Goal: Transaction & Acquisition: Book appointment/travel/reservation

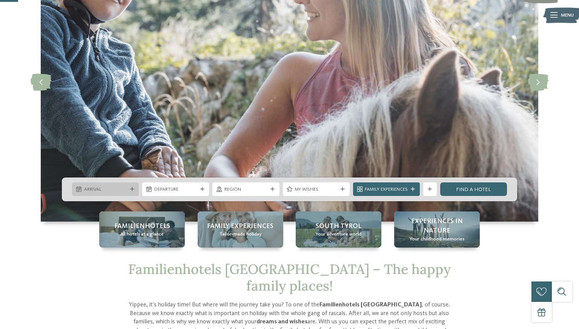
click at [114, 185] on div "Arrival" at bounding box center [105, 190] width 67 height 14
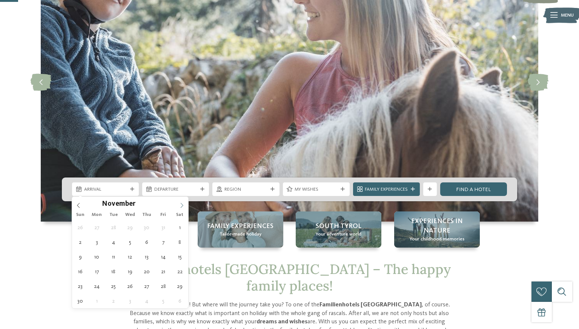
click at [181, 207] on icon at bounding box center [181, 205] width 5 height 5
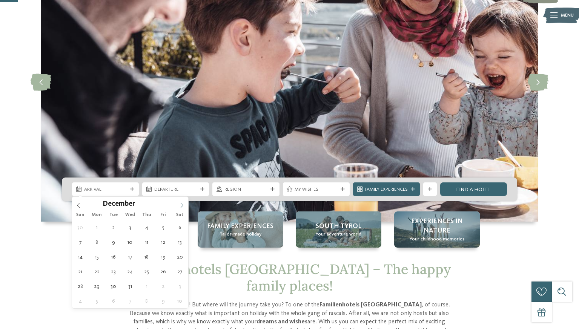
click at [181, 207] on icon at bounding box center [181, 205] width 5 height 5
type input "****"
click at [79, 204] on icon at bounding box center [78, 205] width 5 height 5
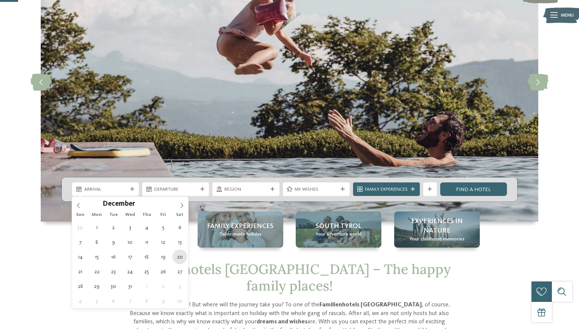
type div "20.12.2025"
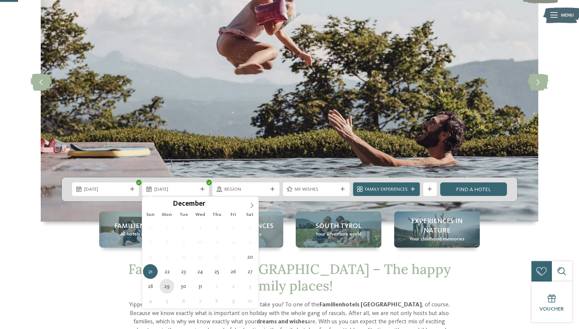
type div "29.12.2025"
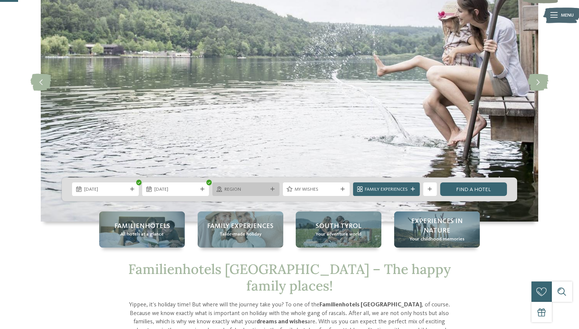
click at [244, 189] on span "Region" at bounding box center [246, 189] width 43 height 7
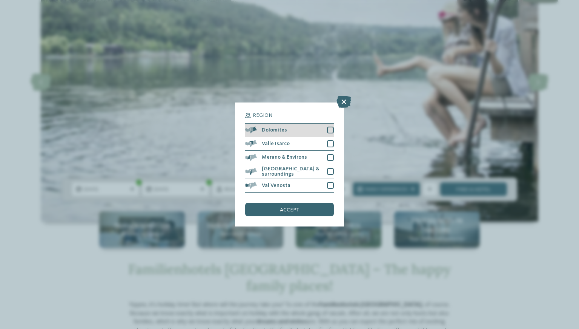
click at [333, 130] on div at bounding box center [330, 130] width 7 height 7
click at [300, 206] on div "accept" at bounding box center [289, 210] width 88 height 14
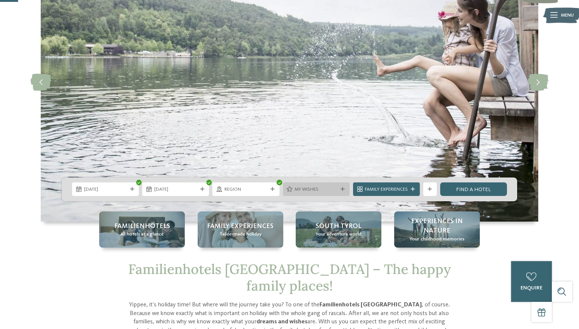
click at [317, 191] on span "My wishes" at bounding box center [316, 189] width 43 height 7
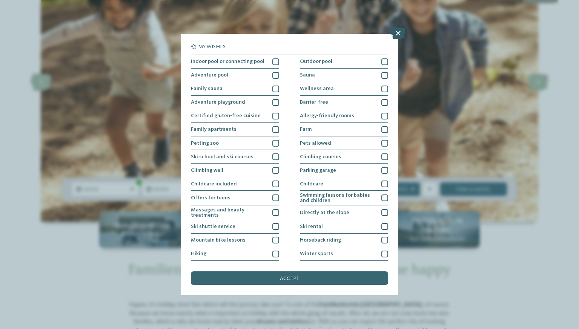
click at [399, 33] on icon at bounding box center [398, 33] width 15 height 12
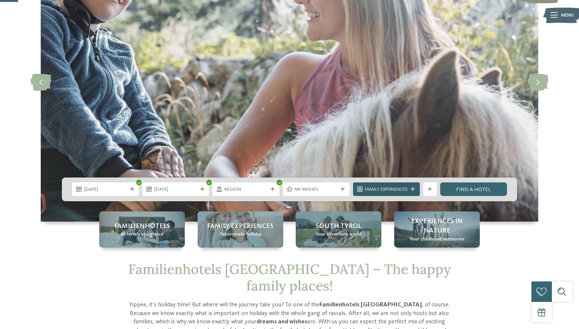
click at [414, 190] on icon at bounding box center [413, 190] width 4 height 4
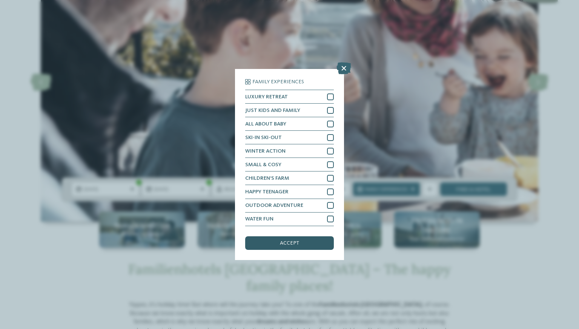
click at [297, 245] on span "accept" at bounding box center [289, 243] width 19 height 5
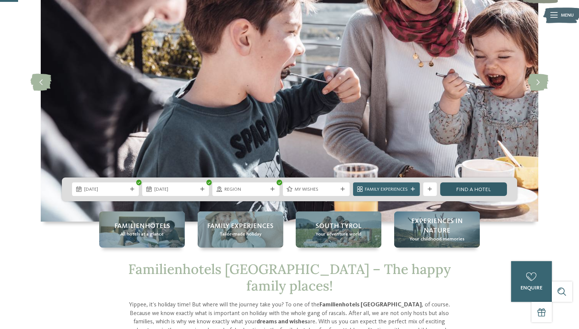
click at [474, 191] on link "Find a hotel" at bounding box center [473, 190] width 67 height 14
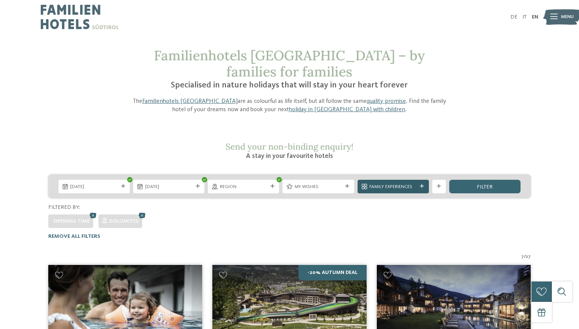
click at [414, 184] on span "Family Experiences" at bounding box center [393, 187] width 48 height 7
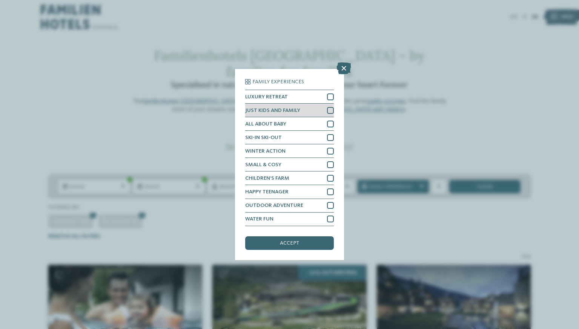
click at [327, 111] on div at bounding box center [330, 110] width 7 height 7
click at [332, 125] on div at bounding box center [330, 124] width 7 height 7
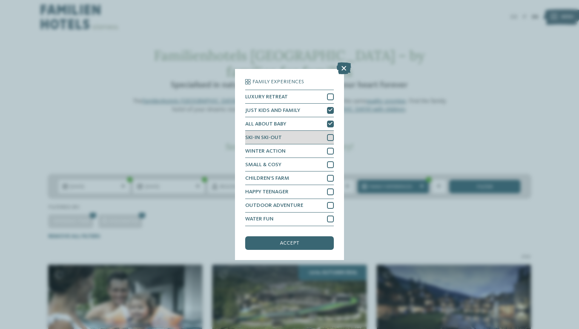
click at [329, 137] on div at bounding box center [330, 137] width 7 height 7
click at [332, 154] on div at bounding box center [330, 151] width 7 height 7
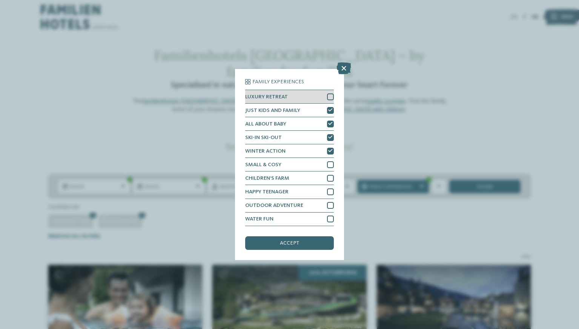
click at [332, 99] on div at bounding box center [330, 97] width 7 height 7
click at [288, 247] on div "accept" at bounding box center [289, 244] width 88 height 14
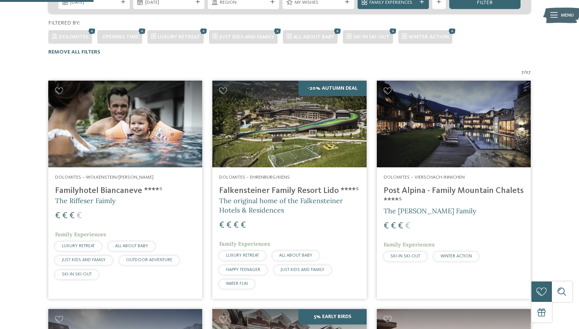
scroll to position [202, 0]
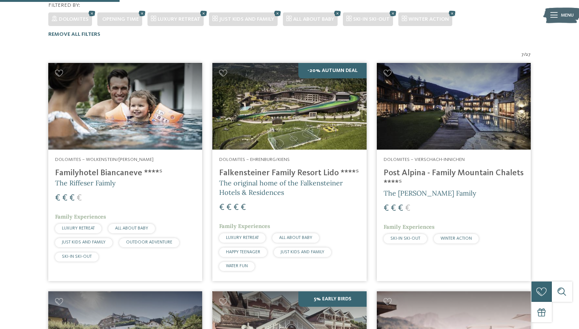
click at [122, 99] on img at bounding box center [125, 106] width 154 height 87
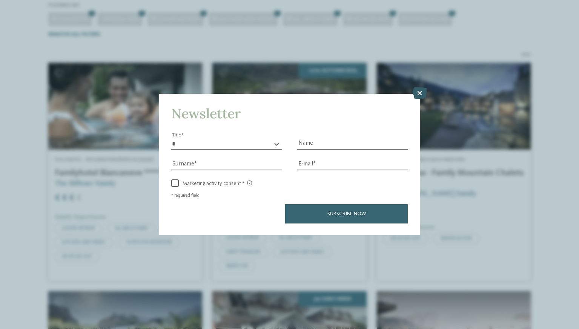
click at [423, 93] on icon at bounding box center [420, 93] width 15 height 12
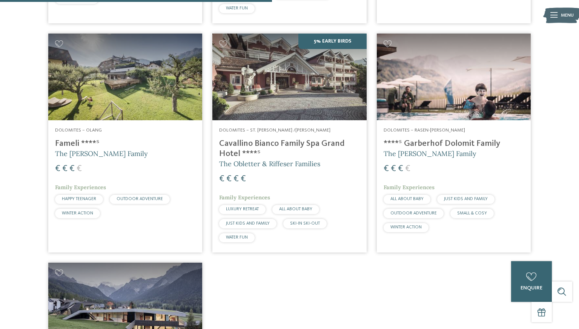
scroll to position [461, 0]
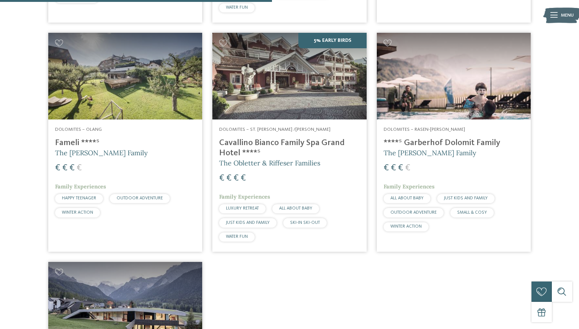
click at [430, 73] on img at bounding box center [454, 76] width 154 height 87
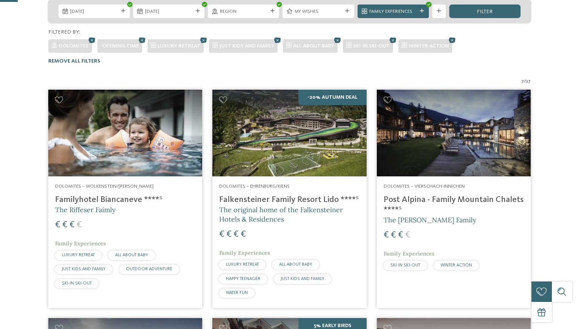
scroll to position [0, 0]
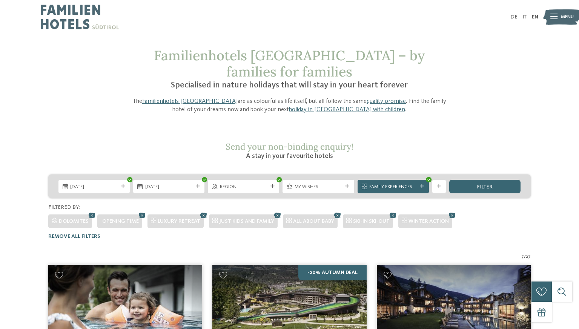
click at [140, 284] on img at bounding box center [125, 308] width 154 height 87
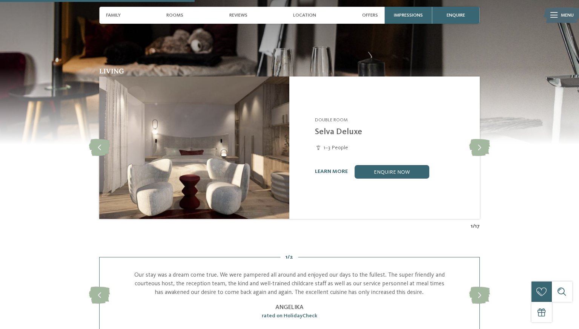
scroll to position [629, 0]
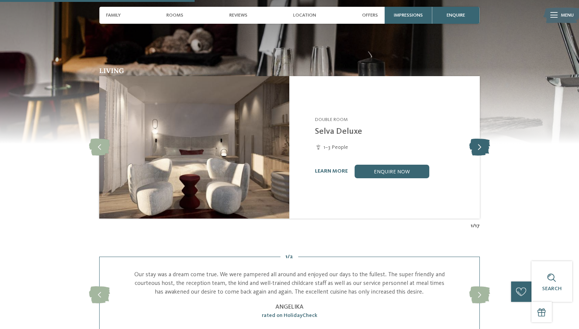
click at [481, 146] on icon at bounding box center [480, 147] width 21 height 17
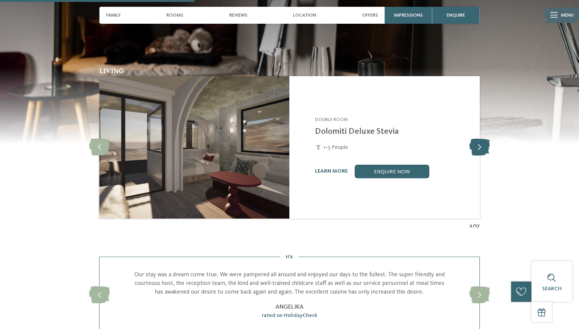
click at [481, 146] on icon at bounding box center [480, 147] width 21 height 17
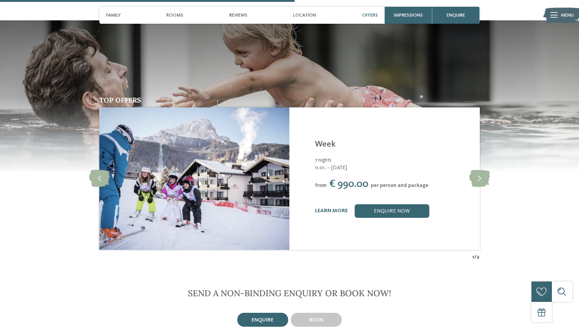
scroll to position [1011, 0]
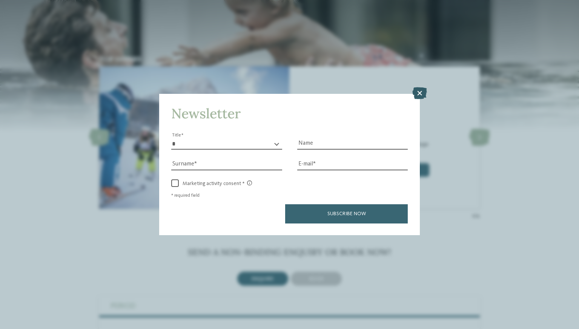
click at [419, 91] on icon at bounding box center [420, 93] width 15 height 12
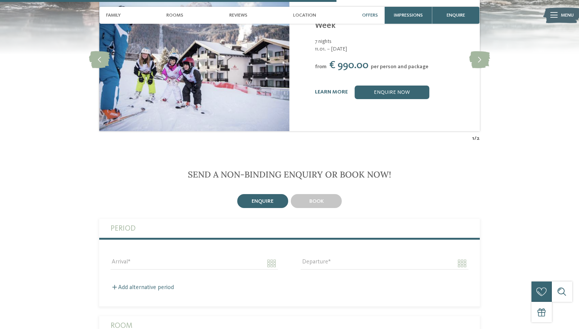
scroll to position [1088, 0]
click at [259, 93] on img at bounding box center [194, 60] width 190 height 143
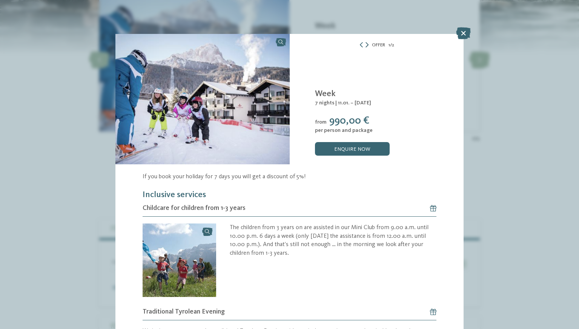
click at [367, 43] on icon at bounding box center [367, 44] width 3 height 5
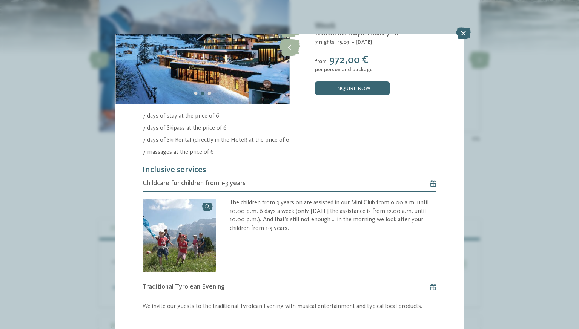
scroll to position [78, 0]
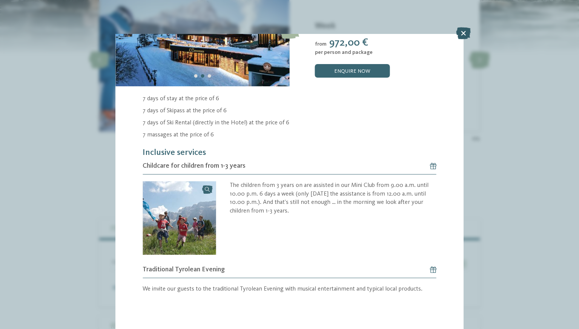
click at [463, 31] on icon at bounding box center [463, 33] width 15 height 12
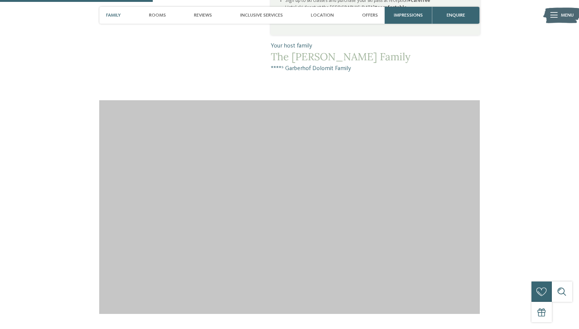
scroll to position [701, 0]
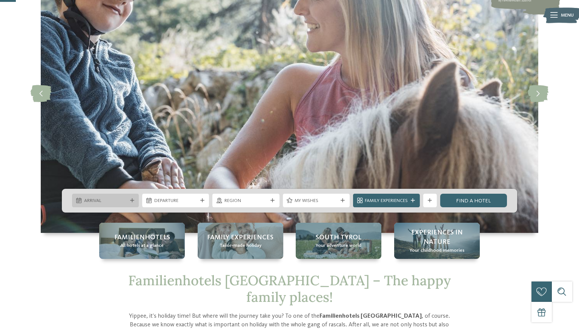
click at [117, 206] on div "Arrival" at bounding box center [105, 201] width 67 height 14
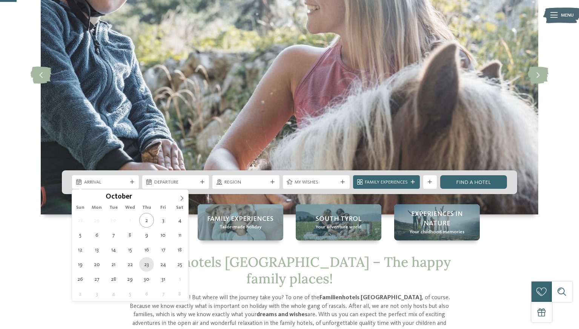
scroll to position [99, 0]
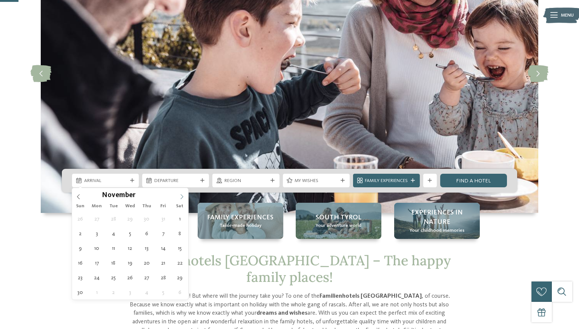
click at [182, 197] on icon at bounding box center [181, 196] width 5 height 5
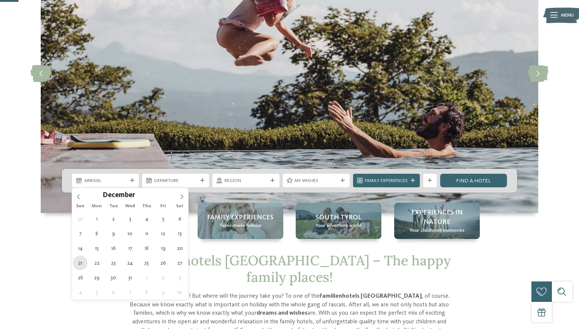
type div "[DATE]"
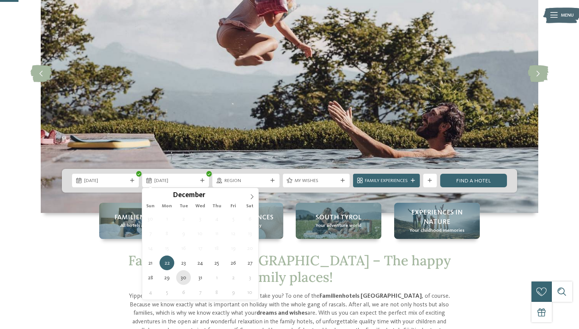
type div "[DATE]"
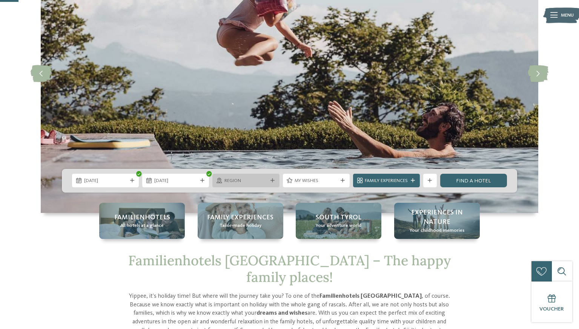
click at [263, 184] on span "Region" at bounding box center [246, 181] width 43 height 7
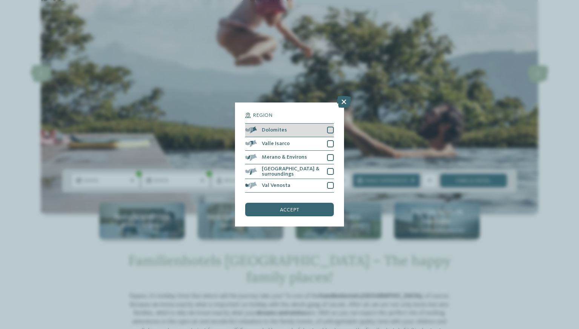
click at [328, 129] on div at bounding box center [330, 130] width 7 height 7
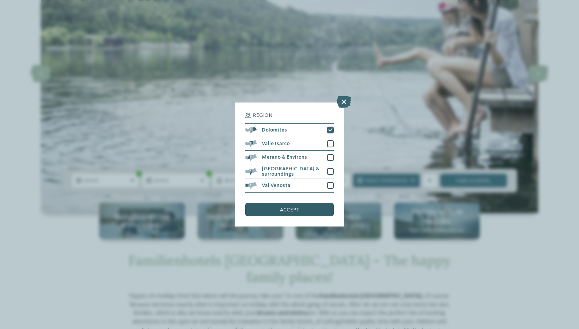
click at [288, 211] on span "accept" at bounding box center [289, 210] width 19 height 5
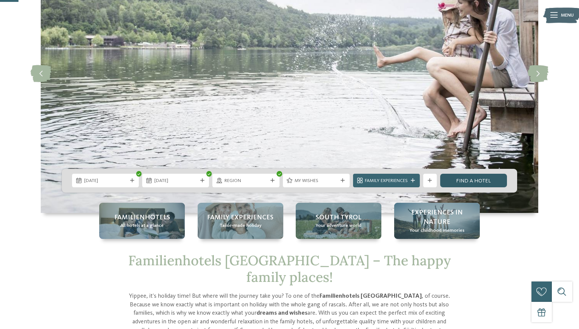
click at [488, 183] on link "Find a hotel" at bounding box center [473, 181] width 67 height 14
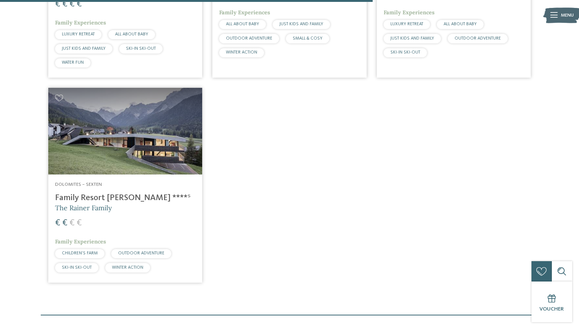
scroll to position [636, 0]
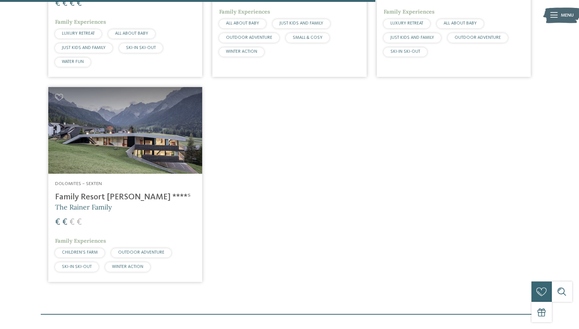
drag, startPoint x: 134, startPoint y: 112, endPoint x: 238, endPoint y: 151, distance: 110.5
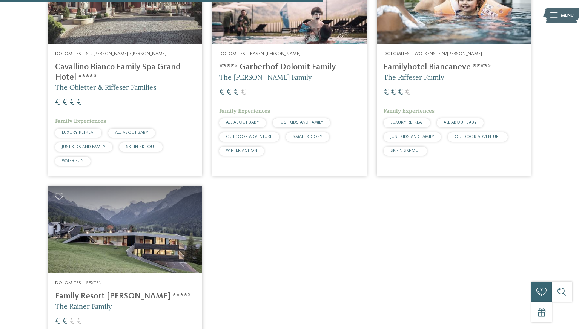
scroll to position [454, 0]
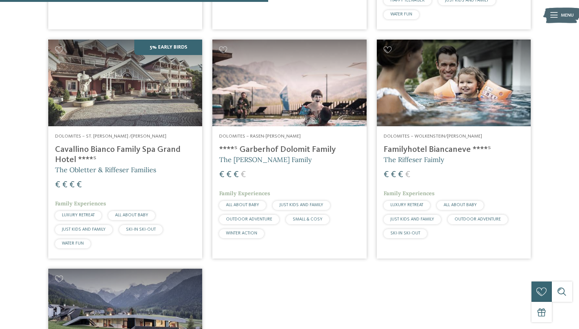
click at [433, 83] on img at bounding box center [454, 83] width 154 height 87
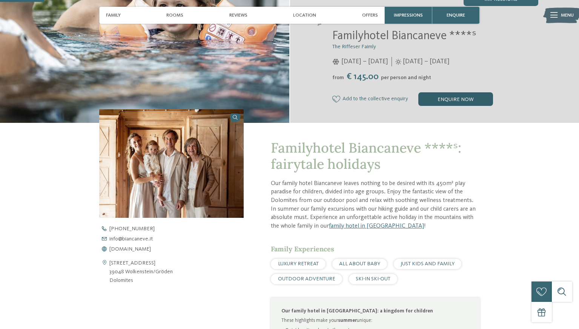
scroll to position [140, 0]
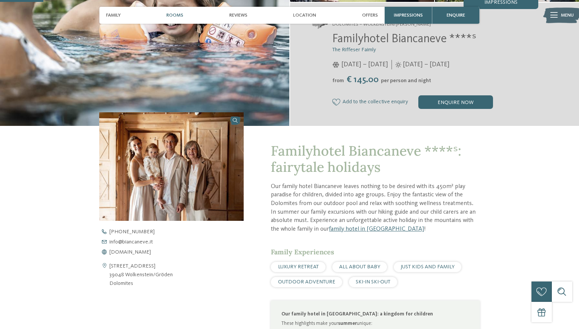
click at [176, 11] on div "Rooms" at bounding box center [175, 15] width 24 height 17
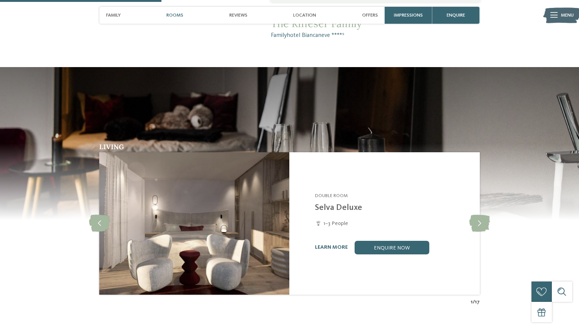
scroll to position [579, 0]
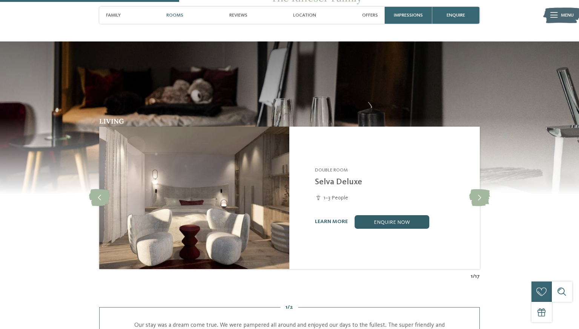
click at [391, 227] on link "enquire now" at bounding box center [392, 223] width 75 height 14
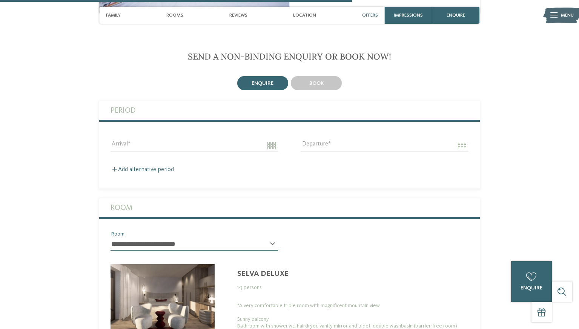
scroll to position [1204, 0]
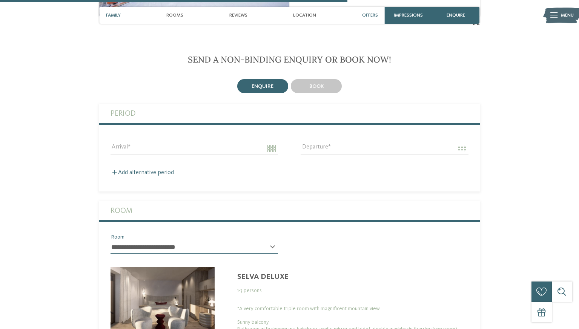
click at [119, 15] on span "Family" at bounding box center [113, 15] width 15 height 6
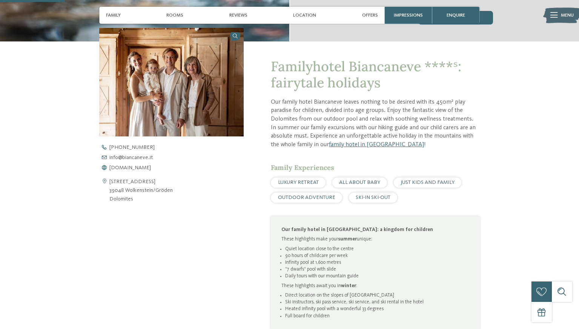
scroll to position [0, 0]
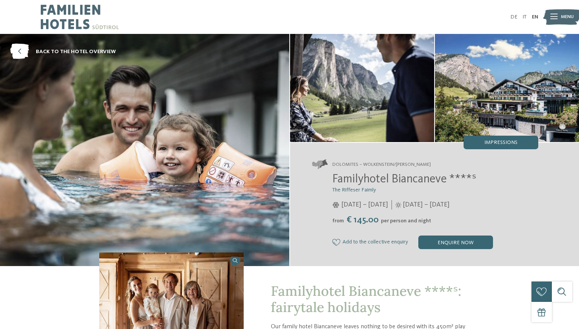
click at [552, 18] on icon at bounding box center [554, 16] width 7 height 5
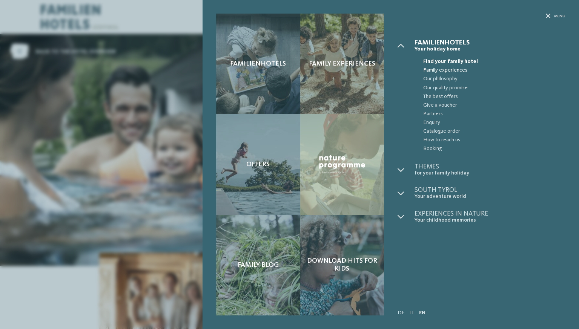
click at [445, 68] on span "Family experiences" at bounding box center [494, 70] width 142 height 9
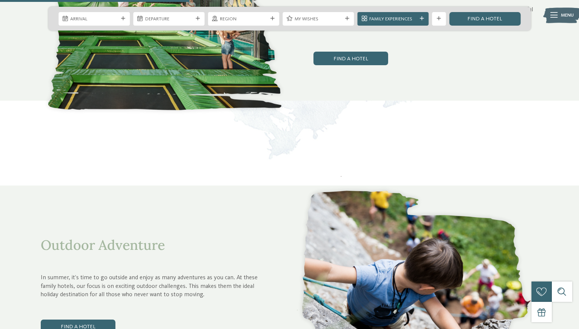
scroll to position [987, 0]
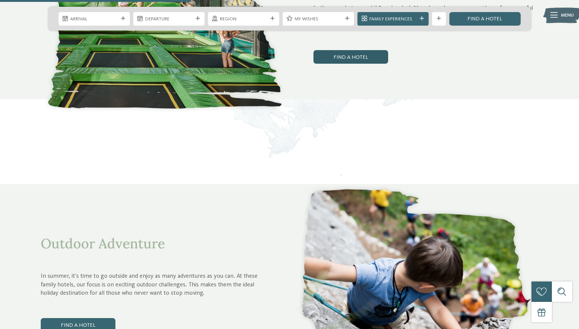
click at [341, 50] on link "Find a hotel" at bounding box center [351, 57] width 75 height 14
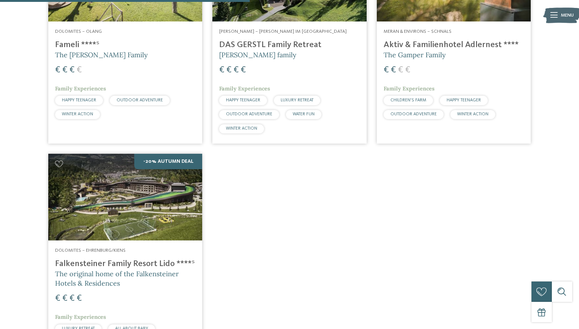
scroll to position [318, 0]
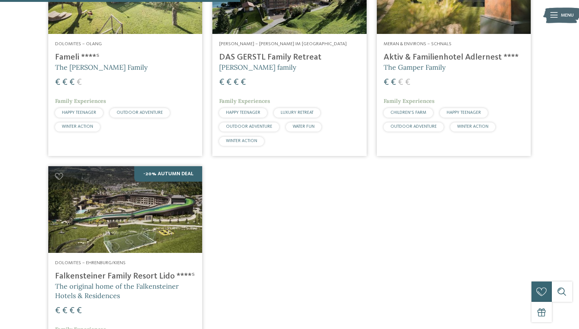
click at [122, 212] on img at bounding box center [125, 209] width 154 height 87
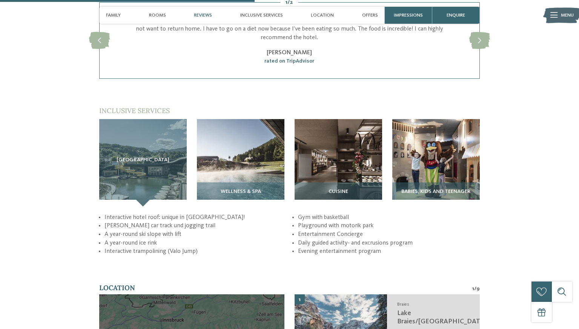
scroll to position [965, 0]
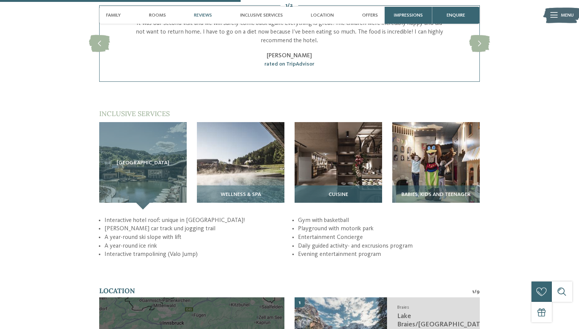
click at [352, 192] on h3 "Cuisine" at bounding box center [338, 195] width 81 height 6
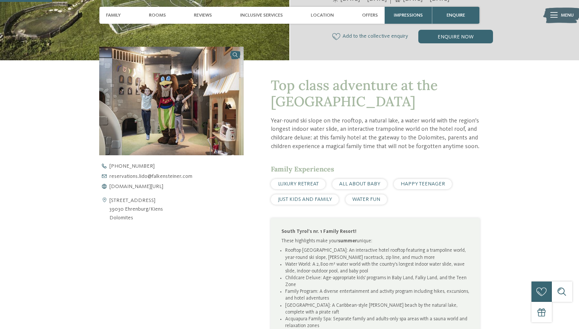
scroll to position [200, 0]
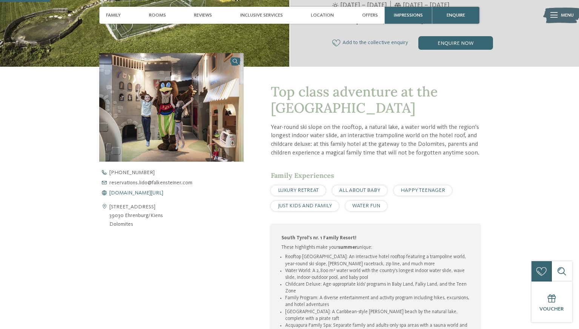
click at [163, 192] on span "[DOMAIN_NAME][URL]" at bounding box center [136, 193] width 54 height 5
